Goal: Entertainment & Leisure: Consume media (video, audio)

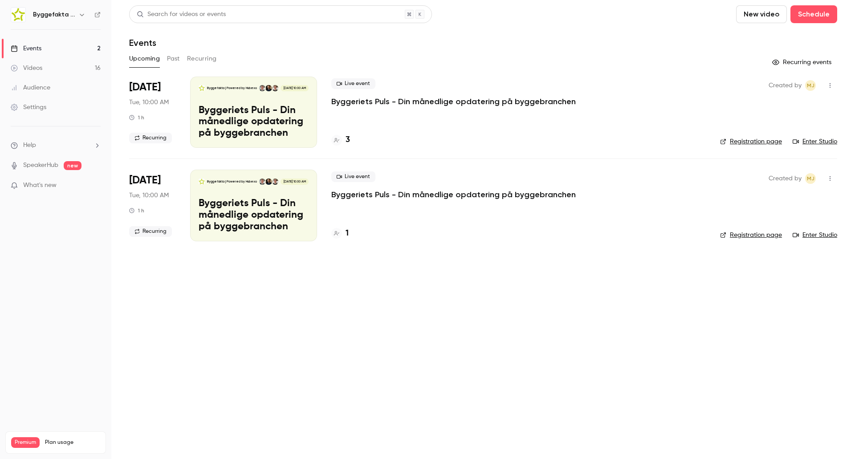
click at [70, 14] on h6 "Byggefakta | Powered by Hubexo" at bounding box center [54, 14] width 42 height 9
click at [75, 14] on div "Byggefakta | Powered by Hubexo" at bounding box center [60, 14] width 54 height 11
click at [79, 12] on button "button" at bounding box center [82, 14] width 11 height 11
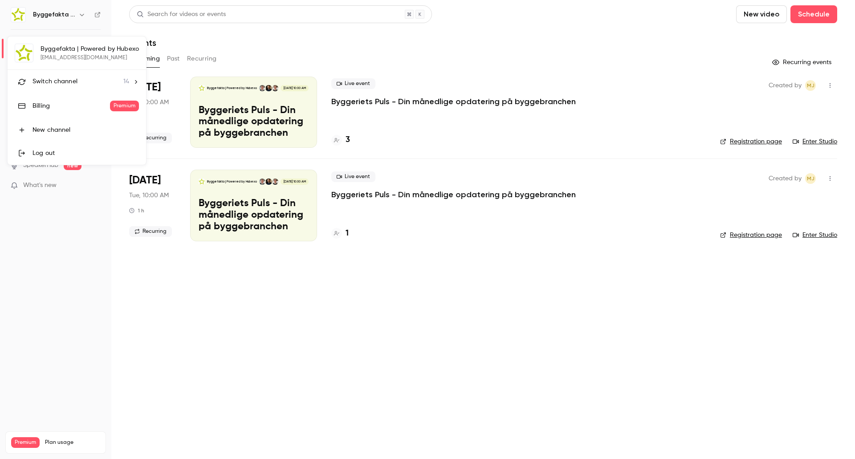
click at [61, 73] on li "Switch channel 14" at bounding box center [77, 82] width 138 height 24
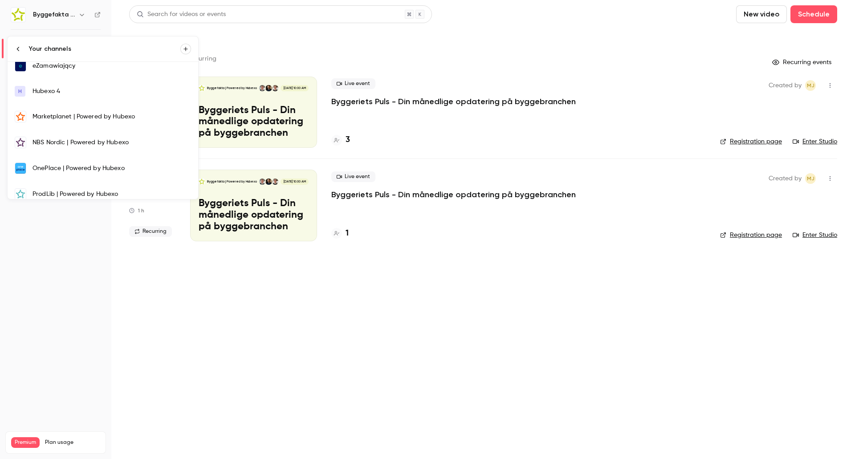
scroll to position [88, 0]
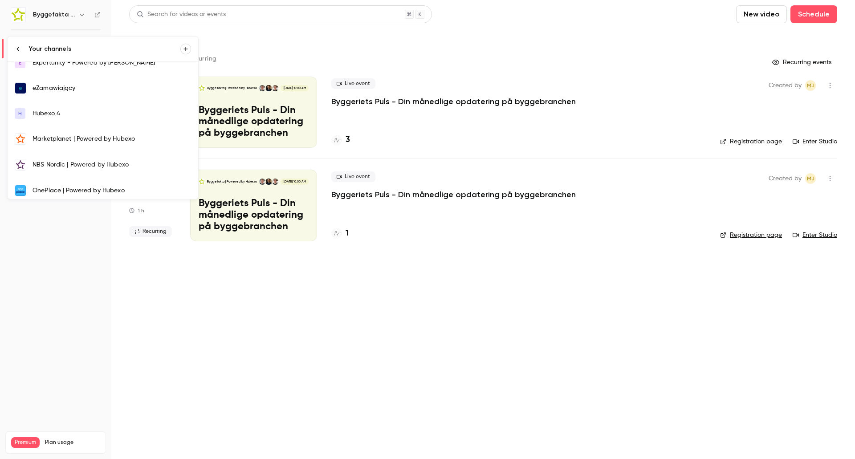
click at [75, 134] on link "Marketplanet | Powered by Hubexo" at bounding box center [103, 139] width 191 height 26
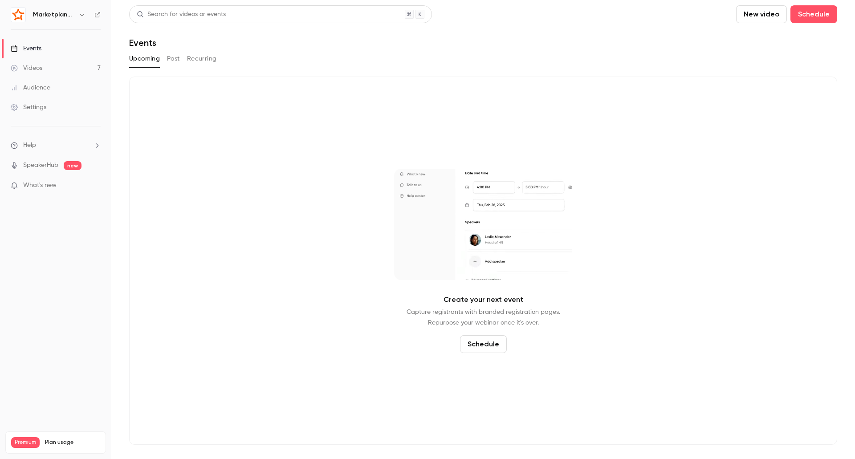
drag, startPoint x: 75, startPoint y: 134, endPoint x: 333, endPoint y: 55, distance: 270.7
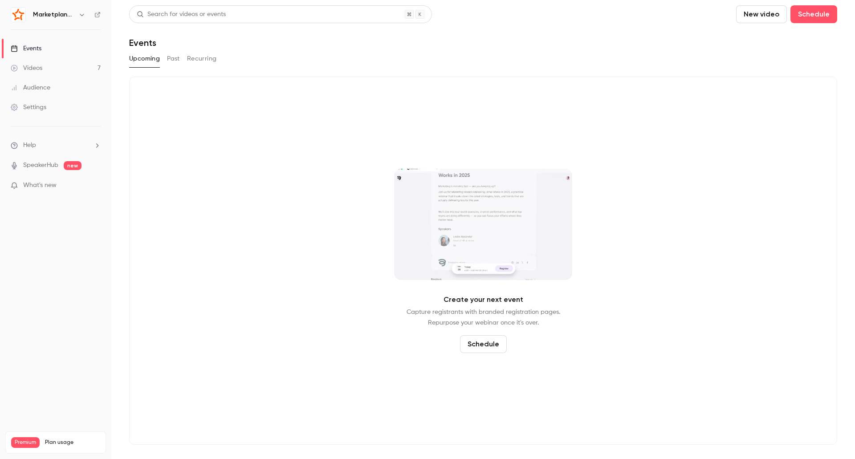
click at [333, 55] on div "Upcoming Past Recurring" at bounding box center [483, 59] width 708 height 14
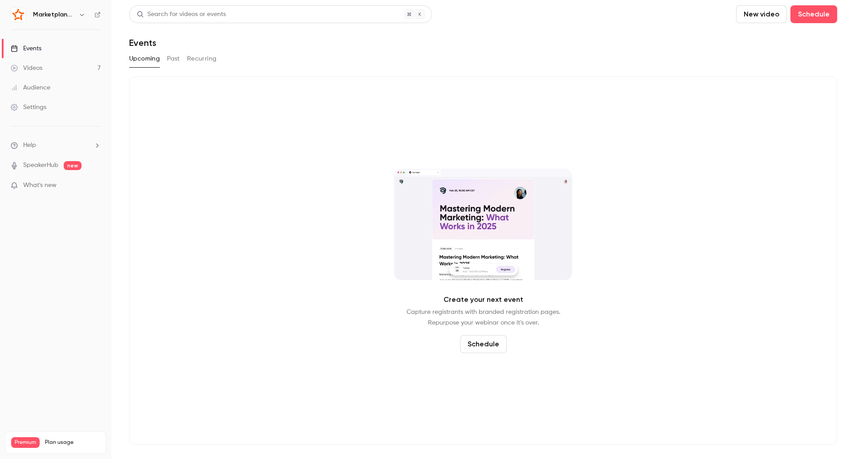
click at [47, 67] on link "Videos 7" at bounding box center [55, 68] width 111 height 20
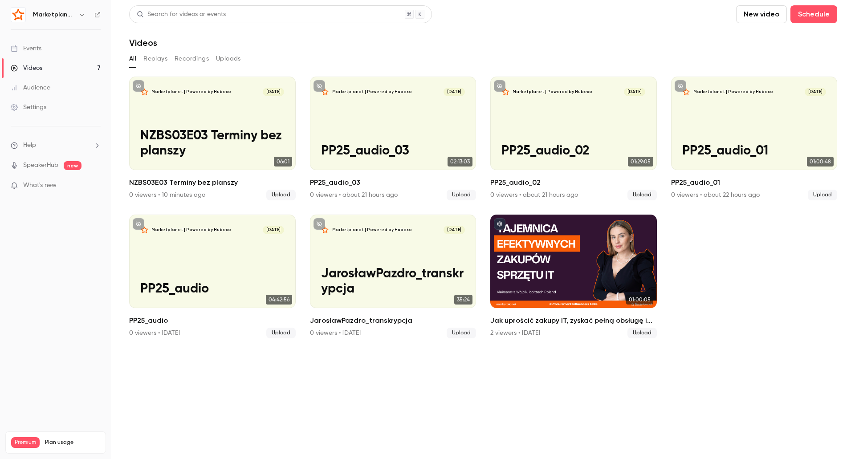
drag, startPoint x: 437, startPoint y: 20, endPoint x: 413, endPoint y: 21, distance: 24.5
click at [413, 21] on div "Search for videos or events" at bounding box center [280, 14] width 303 height 18
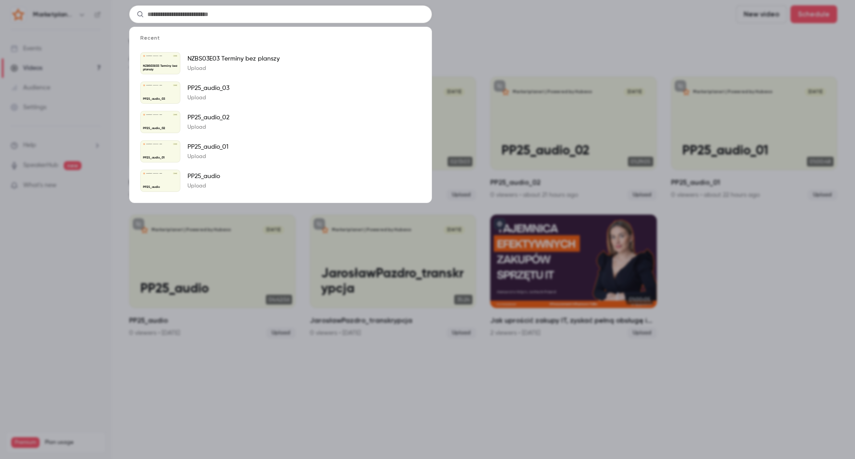
click at [563, 40] on div "Recent Marketplanet | Powered by Hubexo [DATE] NZBS03E03 Terminy bez planszy NZ…" at bounding box center [427, 229] width 855 height 459
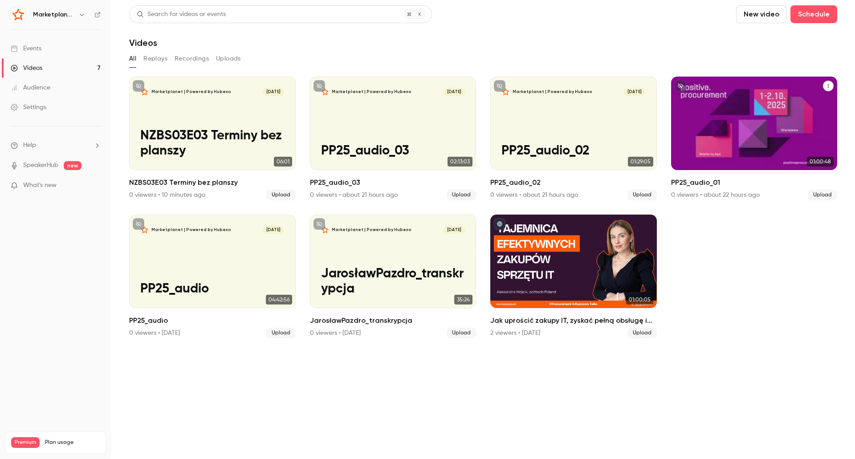
click at [742, 128] on div "Marketplanet | Powered by Hubexo [DATE] PP25_audio_01" at bounding box center [754, 123] width 167 height 93
